Goal: Information Seeking & Learning: Learn about a topic

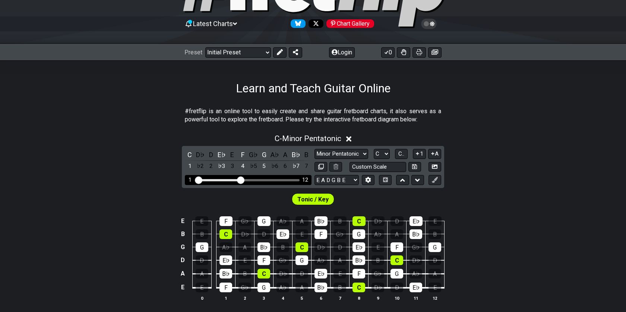
scroll to position [66, 0]
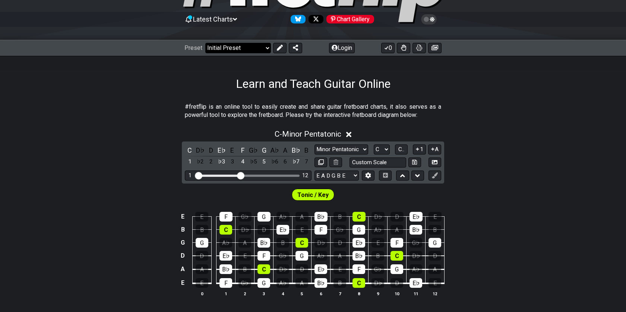
click at [260, 50] on select "Welcome to #fretflip! Initial Preset Custom Preset Minor Pentatonic Major Penta…" at bounding box center [238, 48] width 66 height 10
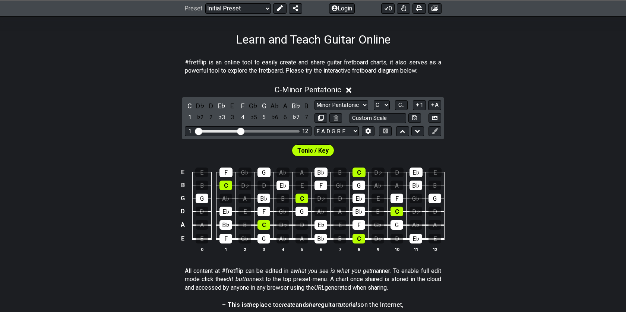
scroll to position [124, 0]
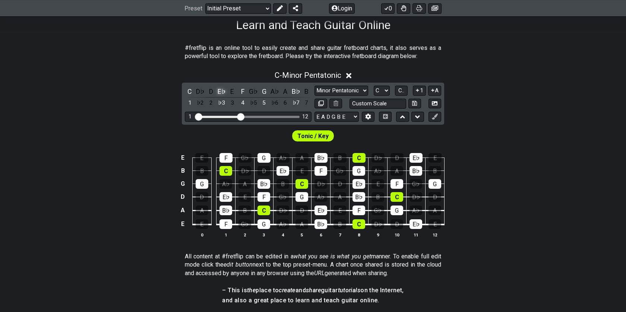
click at [221, 92] on div "E♭" at bounding box center [222, 91] width 10 height 10
click at [221, 92] on div "D♯" at bounding box center [222, 91] width 10 height 10
click at [221, 93] on div "D♯" at bounding box center [222, 91] width 10 height 10
click at [245, 92] on div "F" at bounding box center [243, 91] width 10 height 10
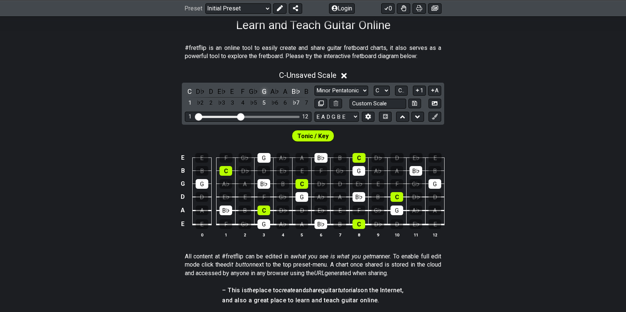
click at [262, 89] on div "G" at bounding box center [264, 91] width 10 height 10
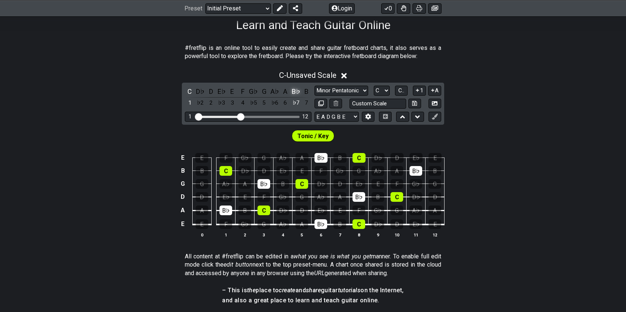
click at [297, 93] on div "B♭" at bounding box center [296, 91] width 10 height 10
click at [194, 92] on div "C" at bounding box center [190, 91] width 10 height 10
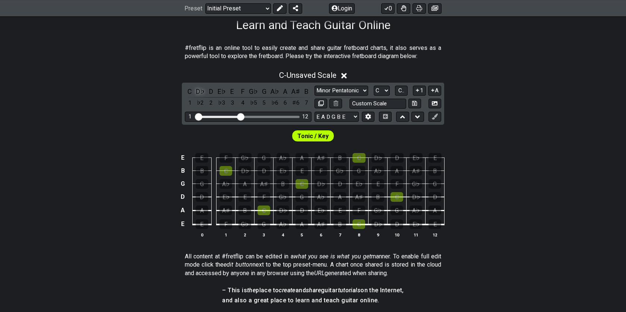
click at [199, 92] on div "D♭" at bounding box center [201, 91] width 10 height 10
click at [191, 91] on div "C" at bounding box center [190, 91] width 10 height 10
click at [322, 135] on span "Tonic / Key" at bounding box center [312, 136] width 31 height 11
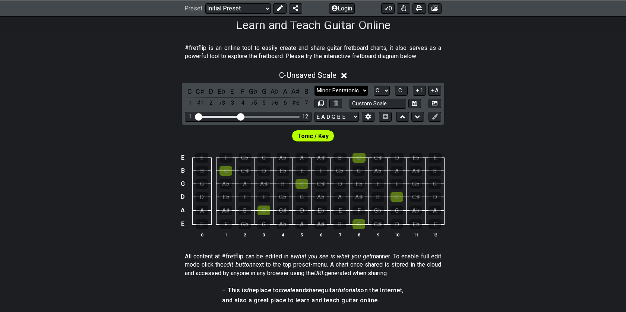
click at [344, 87] on select "Minor Pentatonic Click to edit Minor Pentatonic Major Pentatonic Minor Blues Ma…" at bounding box center [342, 91] width 54 height 10
click at [315, 86] on select "Minor Pentatonic Click to edit Minor Pentatonic Major Pentatonic Minor Blues Ma…" at bounding box center [342, 91] width 54 height 10
click at [385, 88] on select "A♭ A A♯ B♭ B C C♯ D♭ D D♯ E♭ E F F♯ G♭ G G♯" at bounding box center [382, 91] width 16 height 10
select select "D"
click at [374, 86] on select "A♭ A A♯ B♭ B C C♯ D♭ D D♯ E♭ E F F♯ G♭ G G♯" at bounding box center [382, 91] width 16 height 10
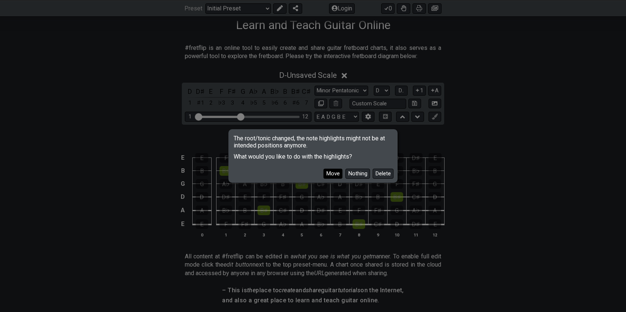
click at [334, 170] on button "Move" at bounding box center [333, 174] width 19 height 10
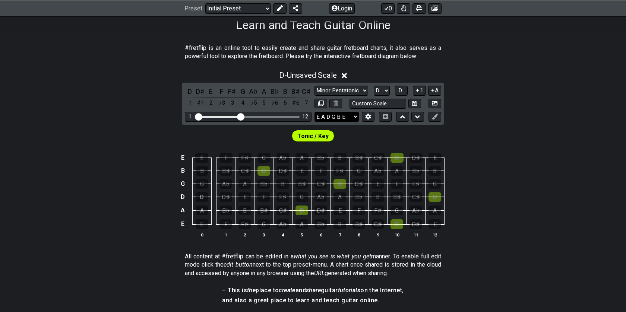
click at [350, 117] on select "E A D G B E E A D G B E E A D G B E B E A D F♯ B A D G C E A D A D G B E E♭ A♭ …" at bounding box center [337, 117] width 44 height 10
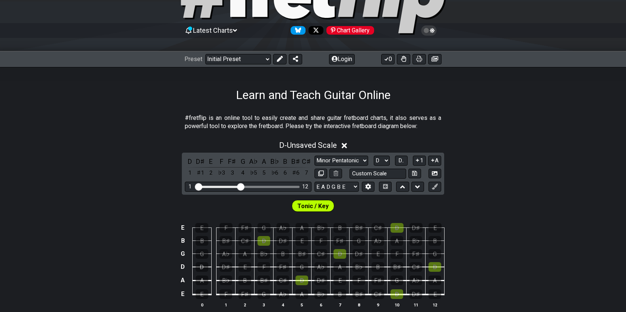
scroll to position [0, 0]
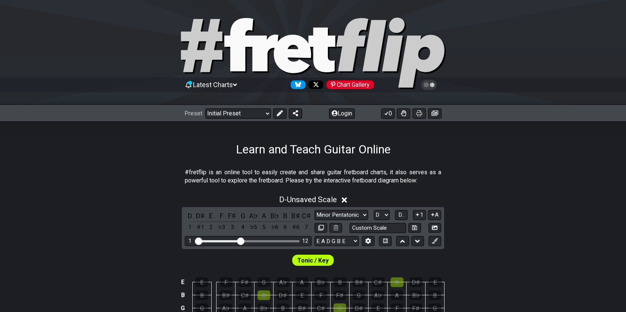
click at [218, 88] on span "Latest Charts" at bounding box center [213, 85] width 40 height 8
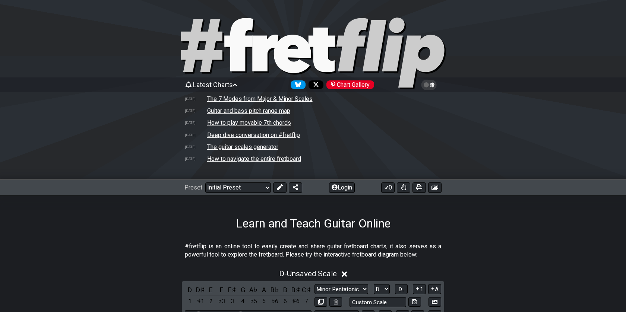
click at [227, 146] on td "The guitar scales generator" at bounding box center [243, 147] width 72 height 8
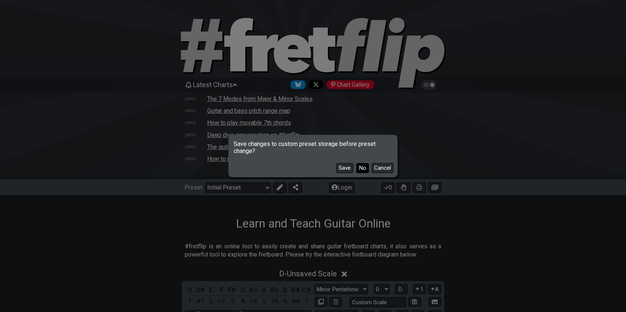
click at [362, 167] on button "No" at bounding box center [362, 168] width 13 height 10
select select "/guitar-scales-generator"
select select "A"
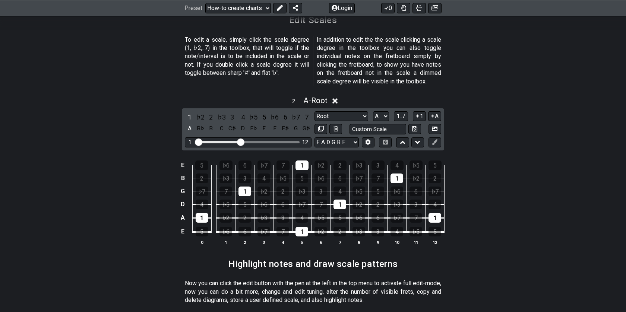
scroll to position [554, 0]
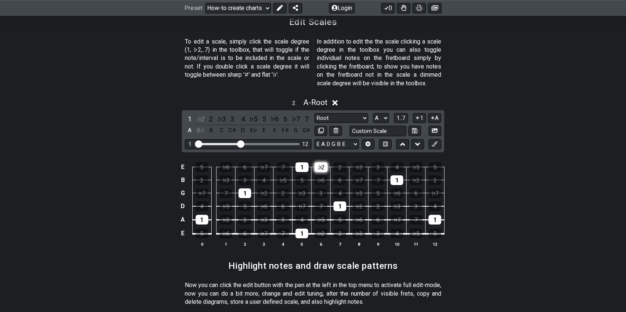
click at [327, 163] on div "♭2" at bounding box center [321, 168] width 13 height 10
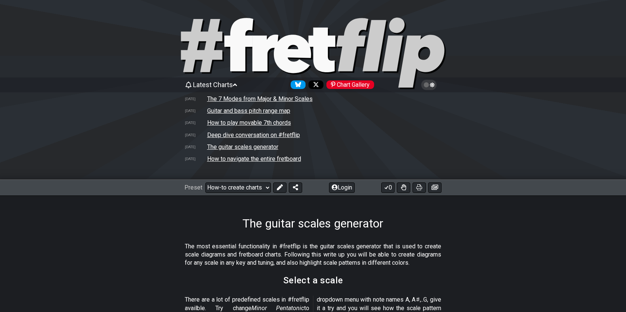
click at [273, 159] on td "How to navigate the entire fretboard" at bounding box center [254, 159] width 95 height 8
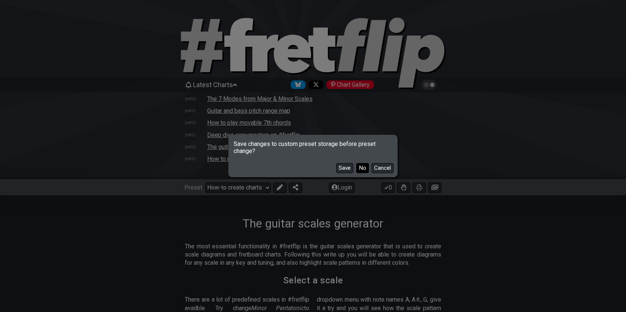
click at [365, 170] on button "No" at bounding box center [362, 168] width 13 height 10
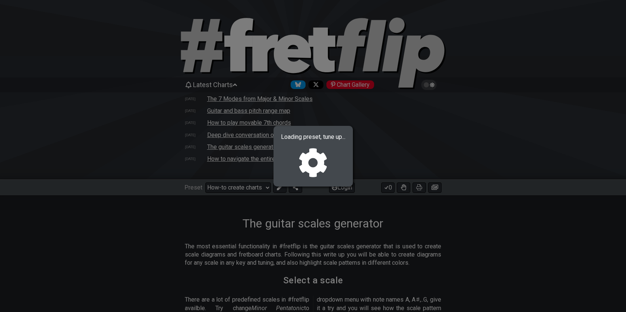
select select "/welcome"
